Goal: Task Accomplishment & Management: Use online tool/utility

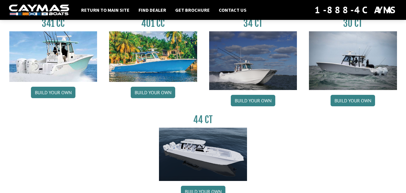
scroll to position [301, 0]
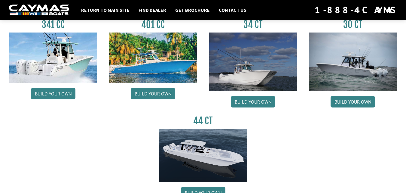
click at [265, 74] on img at bounding box center [253, 61] width 88 height 59
click at [256, 101] on link "Build your own" at bounding box center [253, 101] width 45 height 11
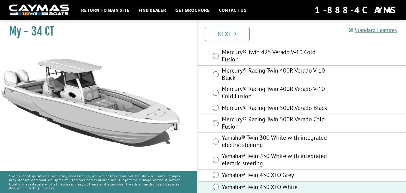
scroll to position [128, 0]
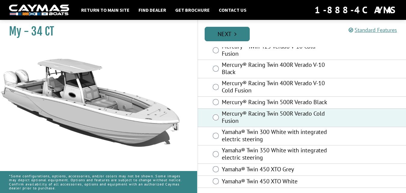
click at [236, 33] on icon "Pagination" at bounding box center [236, 34] width 2 height 6
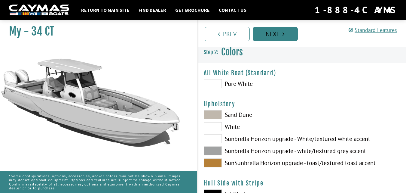
scroll to position [0, 0]
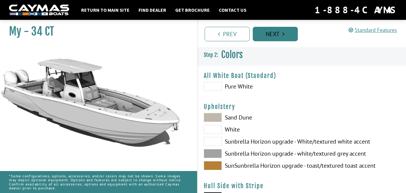
click at [236, 33] on link "Prev" at bounding box center [227, 34] width 45 height 14
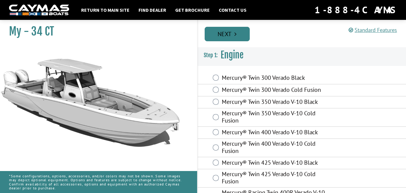
click at [242, 30] on link "Next" at bounding box center [227, 34] width 45 height 14
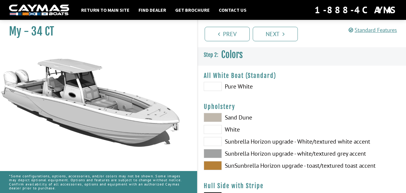
drag, startPoint x: 262, startPoint y: 125, endPoint x: 289, endPoint y: 103, distance: 35.5
click at [220, 154] on span at bounding box center [213, 153] width 18 height 9
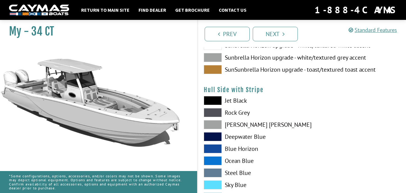
scroll to position [96, 0]
click at [216, 170] on span at bounding box center [213, 172] width 18 height 9
click at [212, 147] on span at bounding box center [213, 148] width 18 height 9
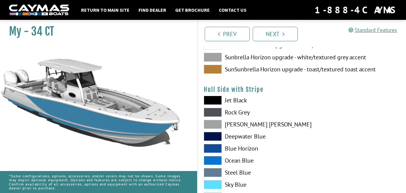
click at [214, 158] on span at bounding box center [213, 160] width 18 height 9
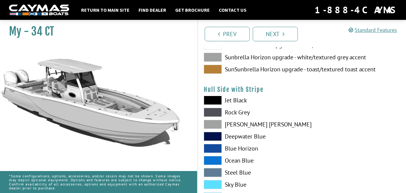
click at [214, 158] on span at bounding box center [213, 160] width 18 height 9
click at [215, 160] on span at bounding box center [213, 160] width 18 height 9
click at [213, 122] on span at bounding box center [213, 124] width 18 height 9
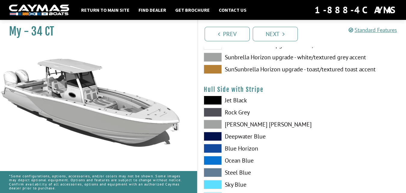
click at [213, 113] on span at bounding box center [213, 112] width 18 height 9
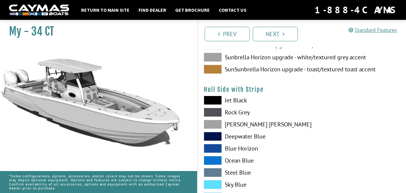
click at [216, 113] on span at bounding box center [213, 112] width 18 height 9
click at [215, 100] on span at bounding box center [213, 100] width 18 height 9
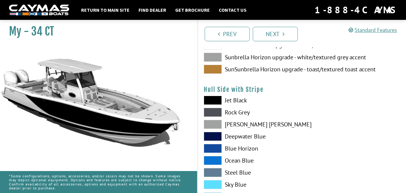
click at [215, 113] on span at bounding box center [213, 112] width 18 height 9
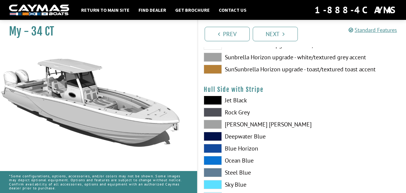
click at [213, 108] on span at bounding box center [213, 112] width 18 height 9
click at [213, 116] on span at bounding box center [213, 112] width 18 height 9
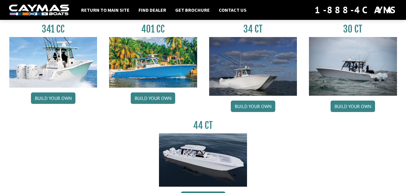
scroll to position [301, 0]
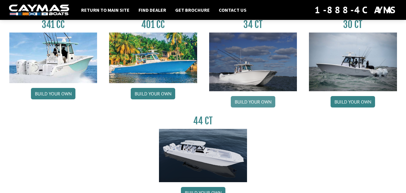
click at [256, 100] on link "Build your own" at bounding box center [253, 101] width 45 height 11
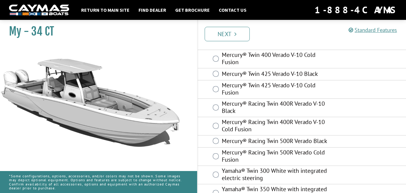
scroll to position [96, 0]
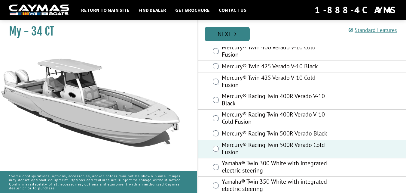
click at [240, 31] on link "Next" at bounding box center [227, 34] width 45 height 14
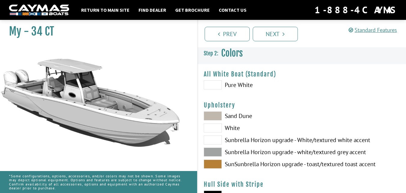
scroll to position [0, 0]
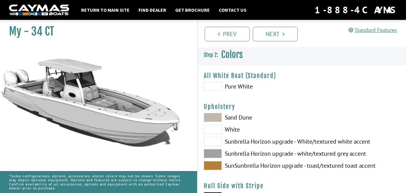
click at [216, 117] on span at bounding box center [213, 117] width 18 height 9
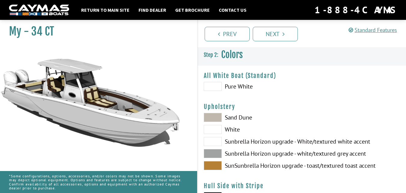
click at [218, 165] on span at bounding box center [213, 165] width 18 height 9
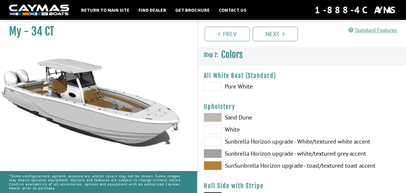
click at [215, 150] on span at bounding box center [213, 153] width 18 height 9
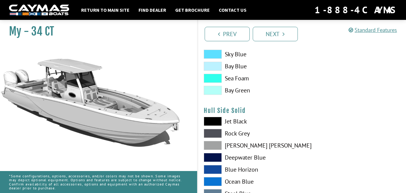
scroll to position [229, 0]
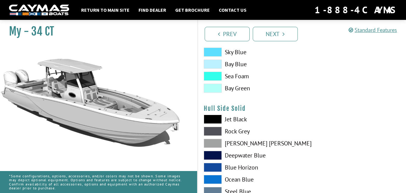
click at [214, 141] on span at bounding box center [213, 143] width 18 height 9
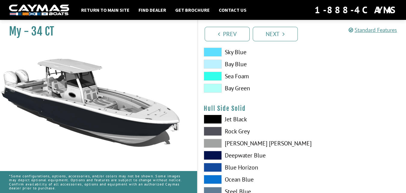
click at [212, 130] on span at bounding box center [213, 131] width 18 height 9
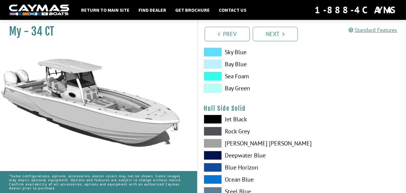
click at [213, 73] on span at bounding box center [213, 76] width 18 height 9
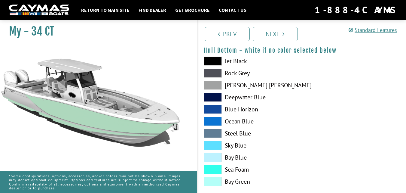
scroll to position [440, 0]
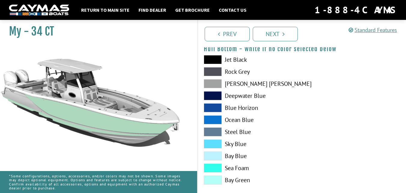
click at [210, 168] on span at bounding box center [213, 167] width 18 height 9
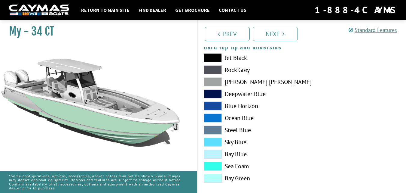
scroll to position [596, 0]
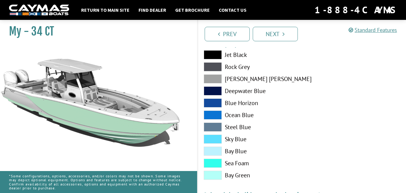
click at [214, 163] on span at bounding box center [213, 163] width 18 height 9
click at [215, 50] on div "Hard top lip and underside Please select color. Jet Black Rock Grey Dove Gray D…" at bounding box center [302, 111] width 197 height 142
click at [212, 56] on span at bounding box center [213, 54] width 18 height 9
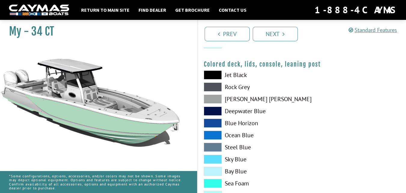
scroll to position [724, 0]
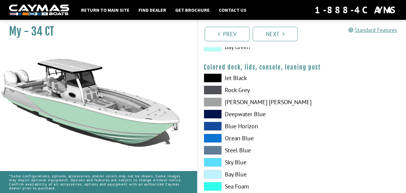
click at [215, 81] on span at bounding box center [213, 77] width 18 height 9
click at [212, 79] on span at bounding box center [213, 77] width 18 height 9
click at [212, 88] on span at bounding box center [213, 89] width 18 height 9
click at [214, 76] on span at bounding box center [213, 77] width 18 height 9
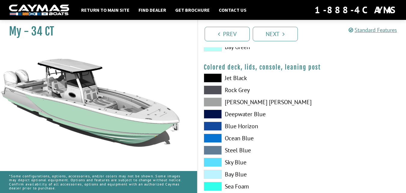
scroll to position [751, 0]
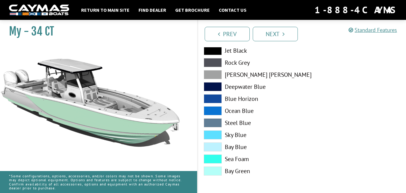
click at [217, 159] on span at bounding box center [213, 158] width 18 height 9
click at [276, 30] on link "Next" at bounding box center [275, 34] width 45 height 14
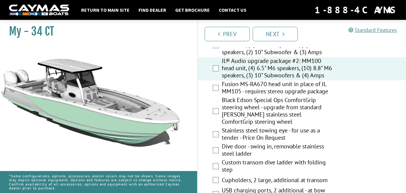
scroll to position [275, 0]
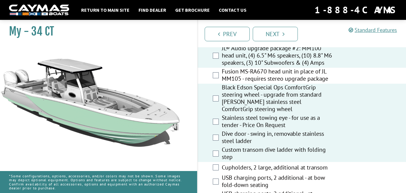
click at [406, 188] on div "USB charging ports, 2 additional - at bow fold-down seating" at bounding box center [302, 182] width 209 height 16
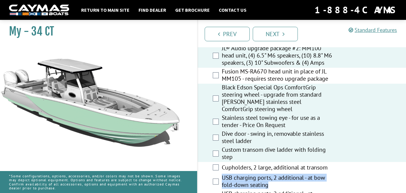
click at [406, 188] on div "USB charging ports, 2 additional - at bow fold-down seating" at bounding box center [302, 182] width 209 height 16
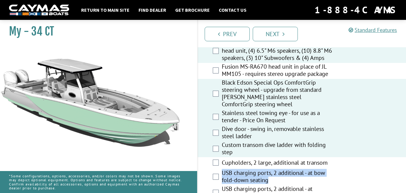
click at [406, 185] on div "USB charging ports, 2 additional - at bow fold-down seating" at bounding box center [302, 177] width 209 height 16
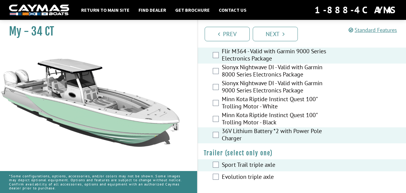
scroll to position [1368, 0]
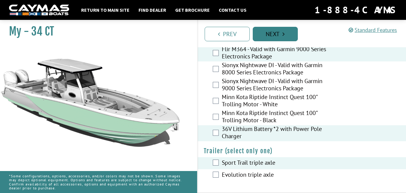
click at [289, 35] on link "Next" at bounding box center [275, 34] width 45 height 14
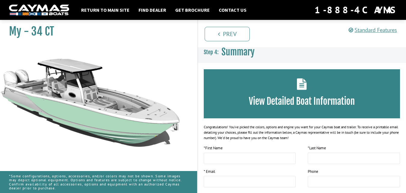
scroll to position [0, 0]
